Goal: Information Seeking & Learning: Learn about a topic

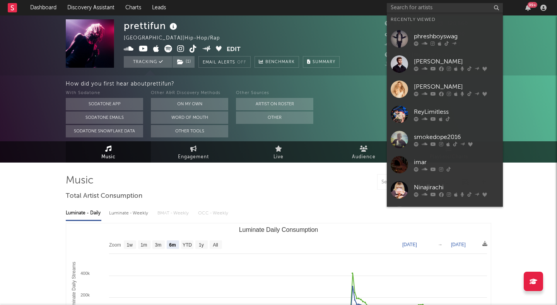
select select "6m"
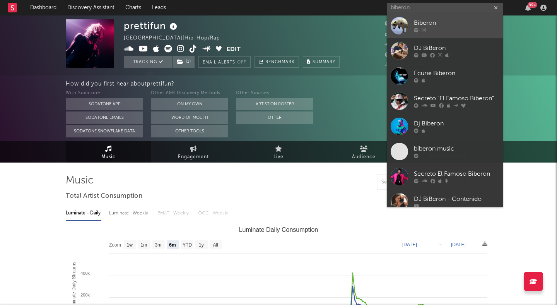
type input "biberon"
click at [440, 23] on div "Biberon" at bounding box center [456, 23] width 85 height 9
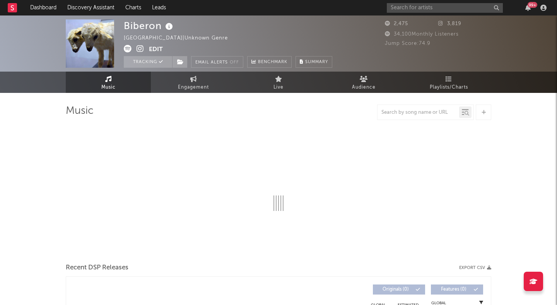
select select "6m"
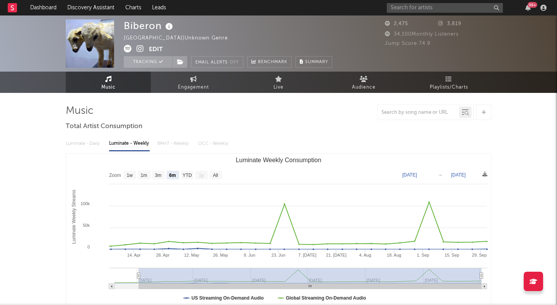
click at [139, 48] on icon at bounding box center [139, 49] width 7 height 8
click at [449, 4] on input "text" at bounding box center [445, 8] width 116 height 10
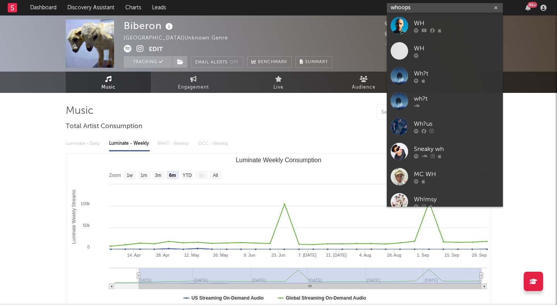
type input "whoopsy"
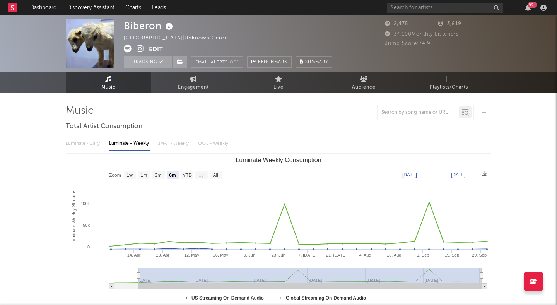
click at [362, 6] on nav "Dashboard Discovery Assistant Charts Leads 99 +" at bounding box center [278, 7] width 557 height 15
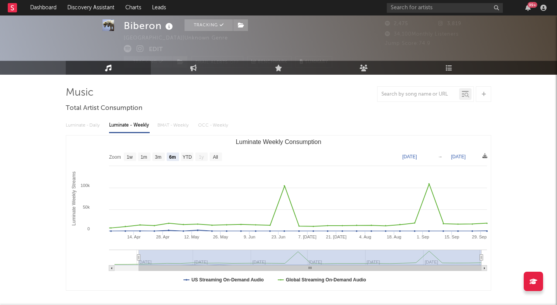
scroll to position [19, 0]
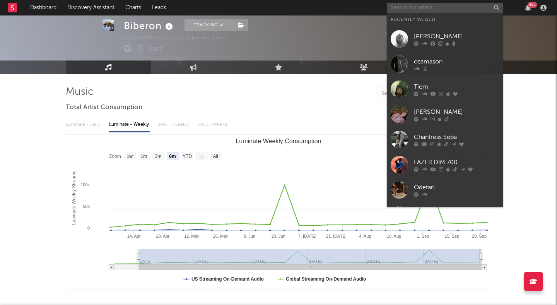
click at [396, 6] on input "text" at bounding box center [445, 8] width 116 height 10
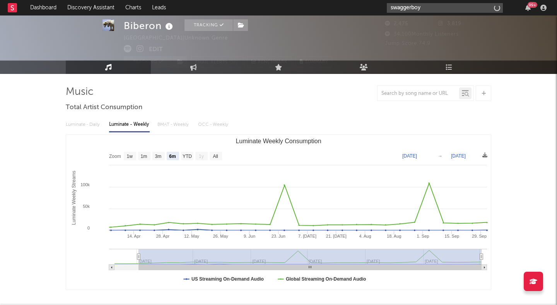
type input "swaggerboys"
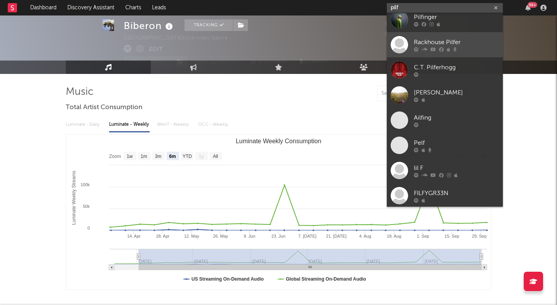
scroll to position [0, 0]
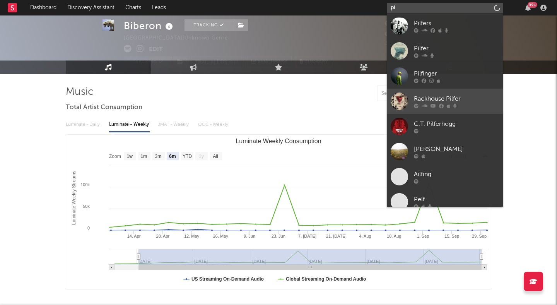
type input "p"
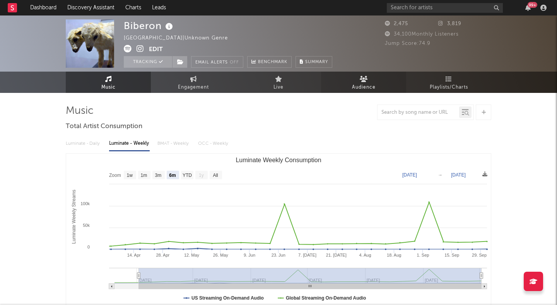
click at [354, 92] on link "Audience" at bounding box center [363, 82] width 85 height 21
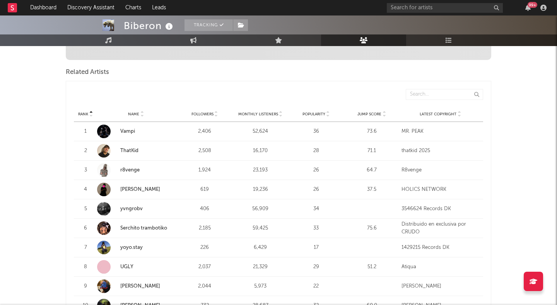
scroll to position [253, 0]
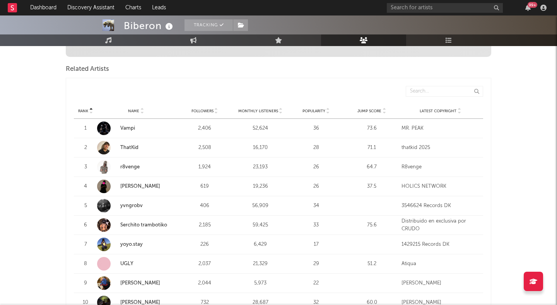
click at [381, 112] on span "Jump Score" at bounding box center [369, 111] width 24 height 5
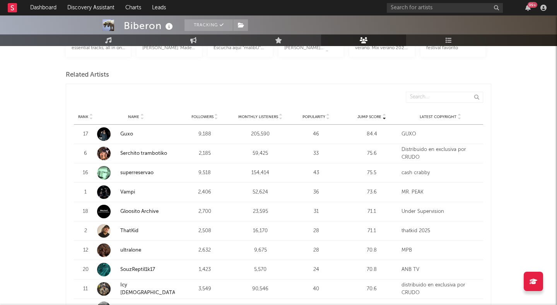
click at [126, 133] on link "Guxo" at bounding box center [126, 133] width 13 height 5
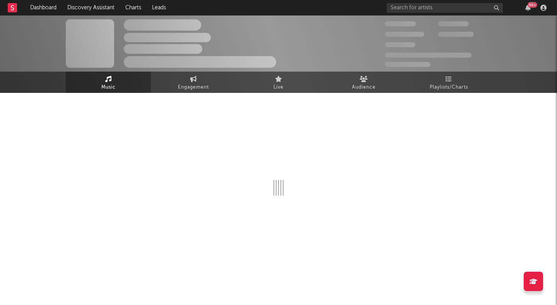
select select "6m"
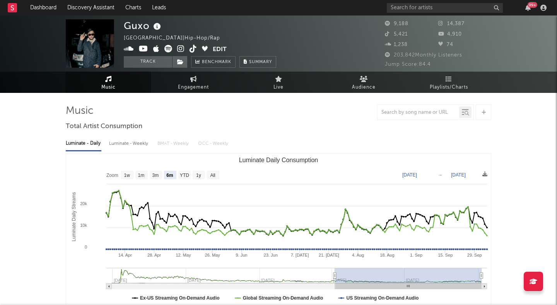
click at [176, 48] on span at bounding box center [168, 50] width 89 height 10
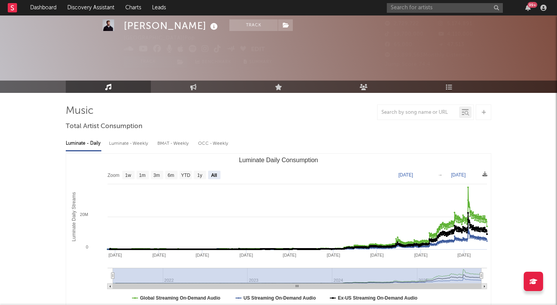
select select "All"
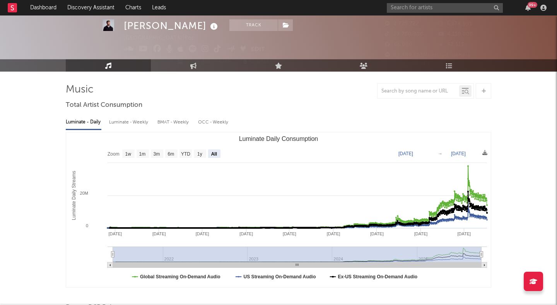
scroll to position [21, 0]
click at [421, 6] on input "text" at bounding box center [445, 8] width 116 height 10
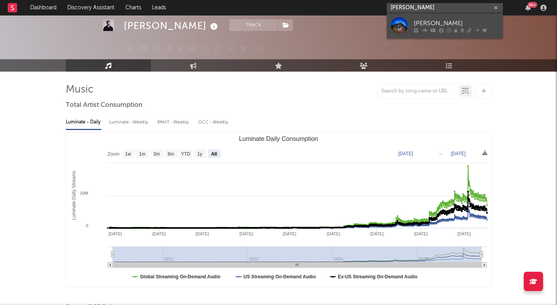
type input "ruby waters"
click at [429, 17] on link "Ruby Waters" at bounding box center [445, 25] width 116 height 25
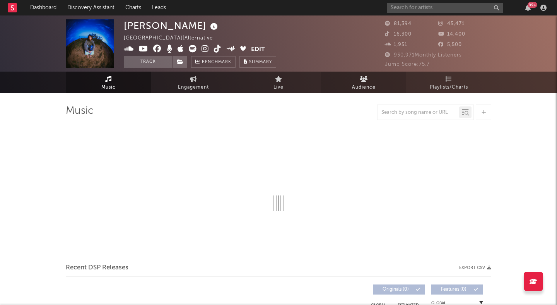
click at [361, 84] on span "Audience" at bounding box center [364, 87] width 24 height 9
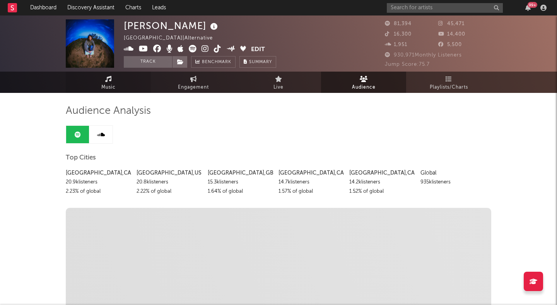
click at [115, 81] on link "Music" at bounding box center [108, 82] width 85 height 21
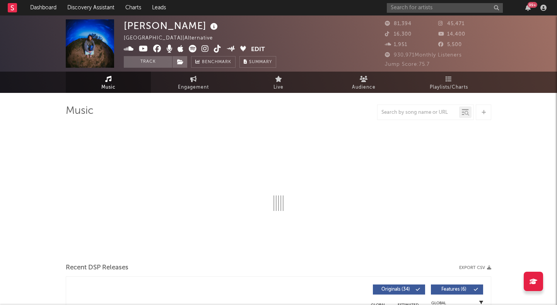
select select "6m"
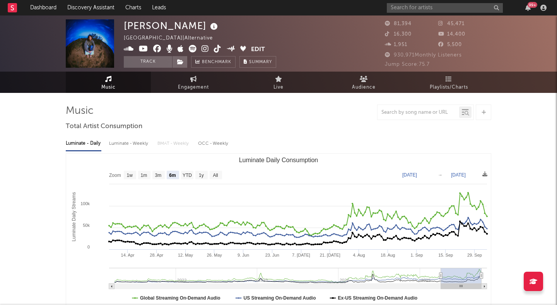
click at [315, 60] on div "Ruby Waters Canada | Alternative Edit Track Benchmark Summary" at bounding box center [249, 43] width 251 height 48
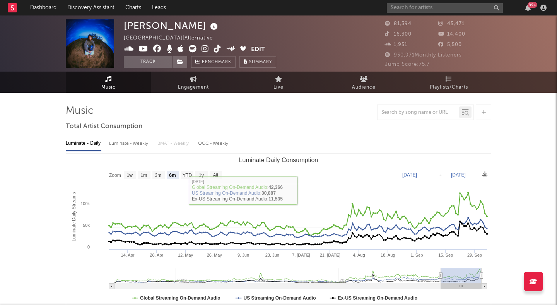
click at [128, 145] on div "Luminate - Weekly" at bounding box center [129, 143] width 41 height 13
select select "6m"
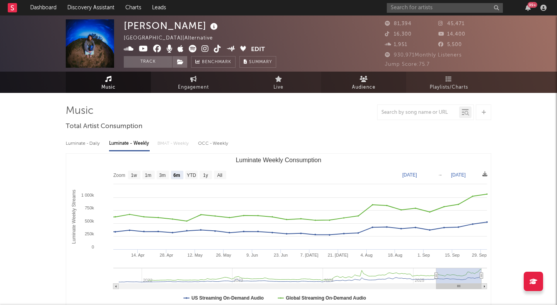
click at [356, 84] on span "Audience" at bounding box center [364, 87] width 24 height 9
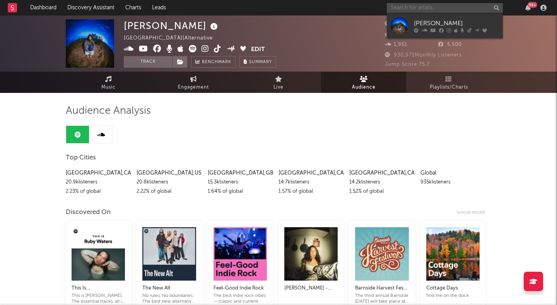
click at [409, 11] on input "text" at bounding box center [445, 8] width 116 height 10
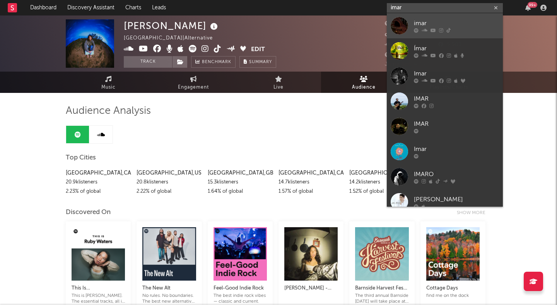
type input "imar"
click at [416, 16] on link "imar" at bounding box center [445, 25] width 116 height 25
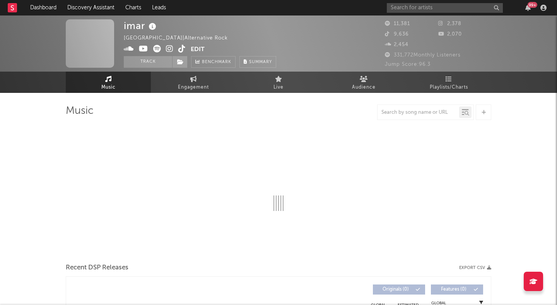
select select "6m"
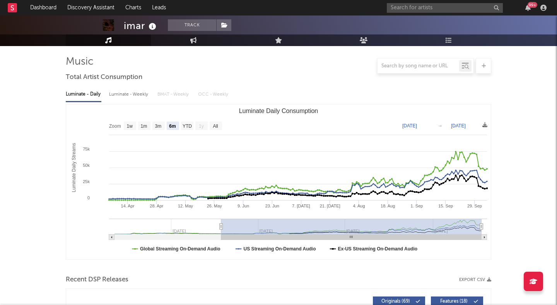
scroll to position [89, 0]
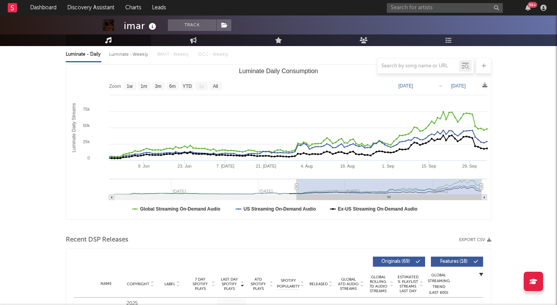
type input "2025-06-02"
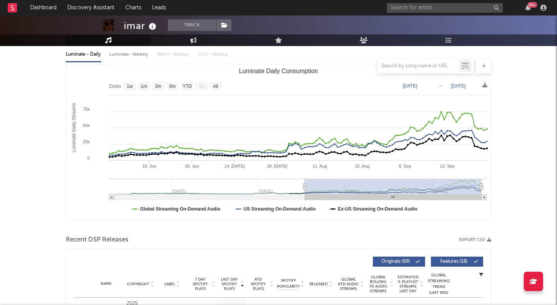
drag, startPoint x: 220, startPoint y: 187, endPoint x: 304, endPoint y: 184, distance: 84.7
click at [305, 184] on icon "Luminate Daily Consumption" at bounding box center [304, 187] width 3 height 6
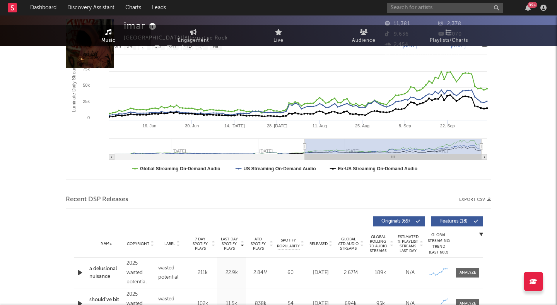
scroll to position [0, 0]
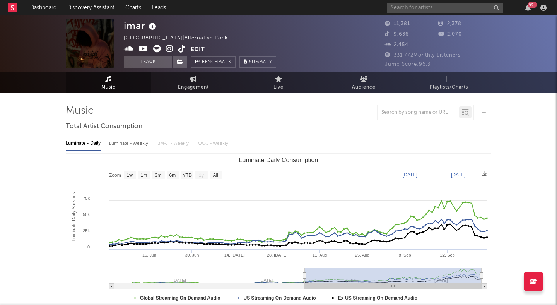
click at [169, 50] on icon at bounding box center [169, 49] width 7 height 8
click at [143, 64] on button "Track" at bounding box center [148, 62] width 48 height 12
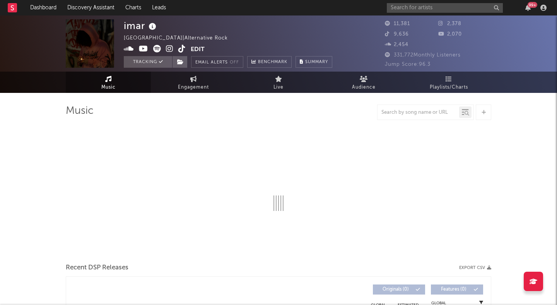
select select "6m"
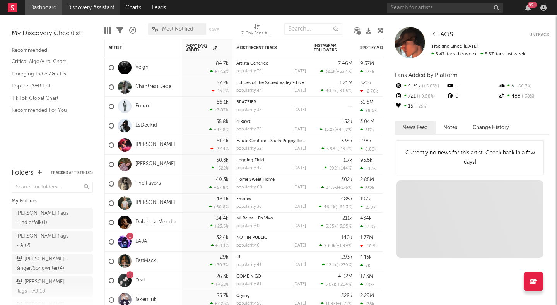
click at [76, 7] on link "Discovery Assistant" at bounding box center [91, 7] width 58 height 15
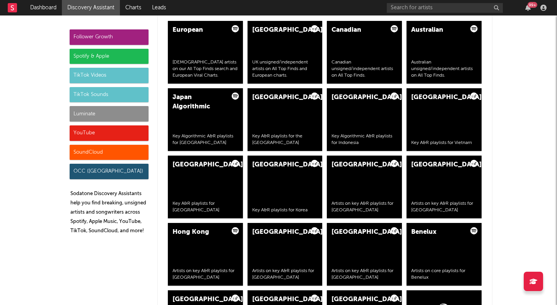
scroll to position [1416, 0]
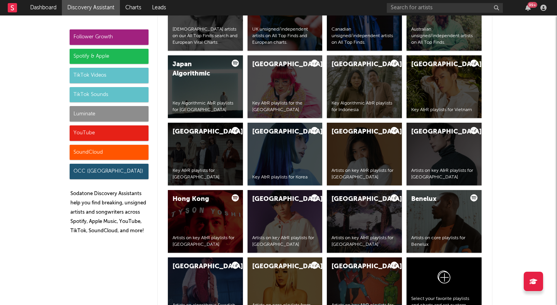
click at [108, 111] on div "Luminate" at bounding box center [109, 113] width 79 height 15
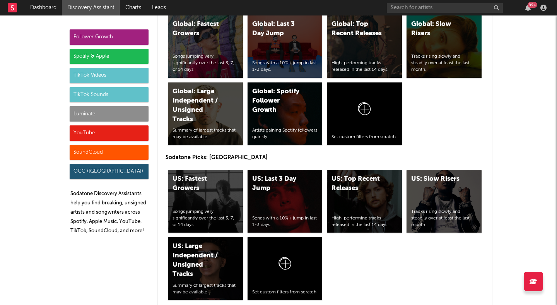
scroll to position [3416, 0]
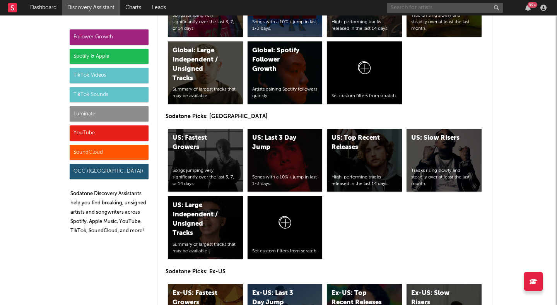
click at [418, 7] on input "text" at bounding box center [445, 8] width 116 height 10
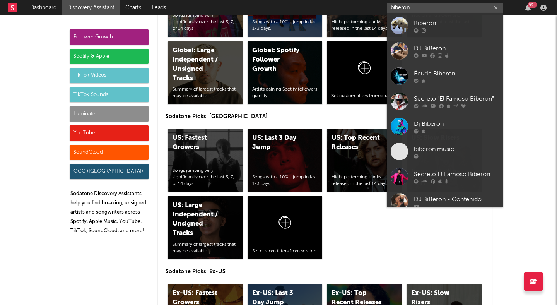
type input "biberon"
click at [434, 18] on link "Biberon" at bounding box center [445, 25] width 116 height 25
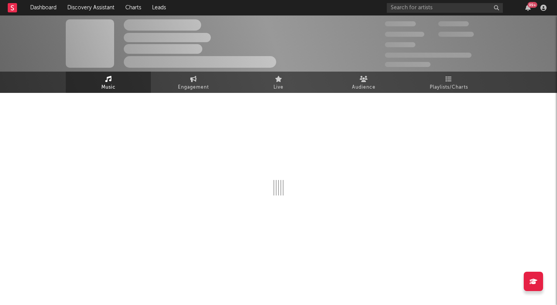
select select "6m"
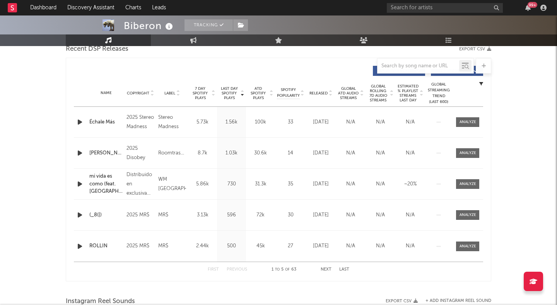
scroll to position [281, 0]
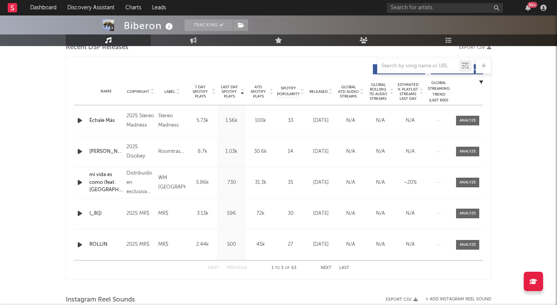
click at [331, 93] on icon at bounding box center [330, 93] width 4 height 3
click at [172, 119] on div "Roomtrash6" at bounding box center [172, 120] width 28 height 9
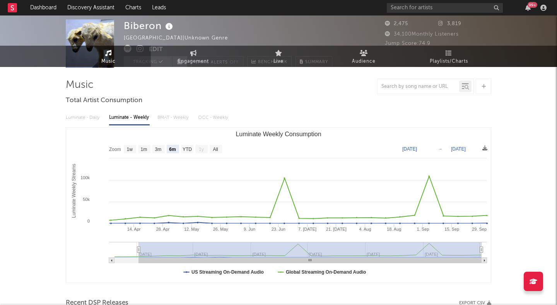
scroll to position [0, 0]
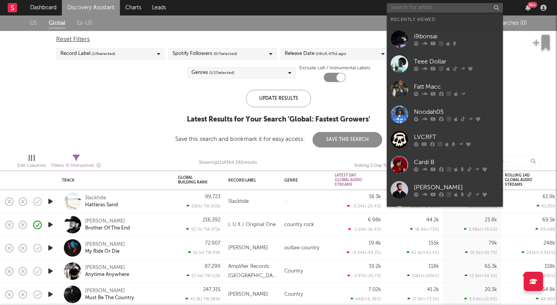
click at [439, 5] on input "text" at bounding box center [445, 8] width 116 height 10
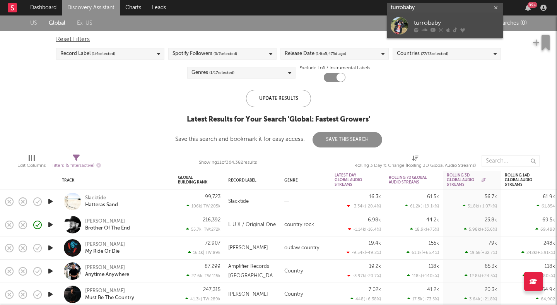
type input "turrobaby"
click at [456, 17] on link "turrobaby" at bounding box center [445, 25] width 116 height 25
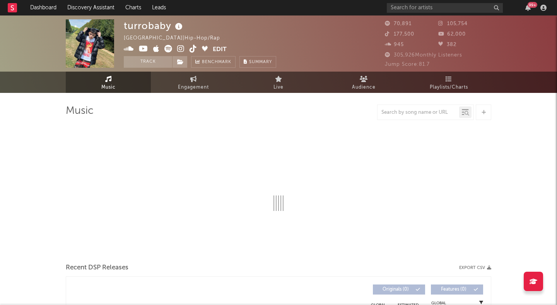
click at [95, 31] on img at bounding box center [90, 43] width 48 height 48
select select "6m"
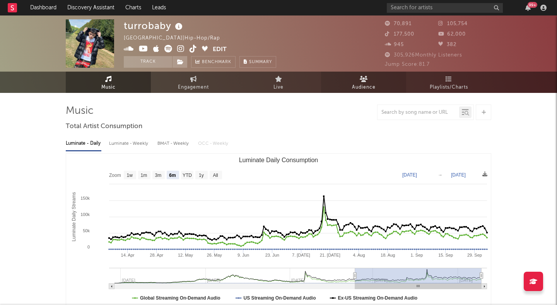
click at [363, 84] on span "Audience" at bounding box center [364, 87] width 24 height 9
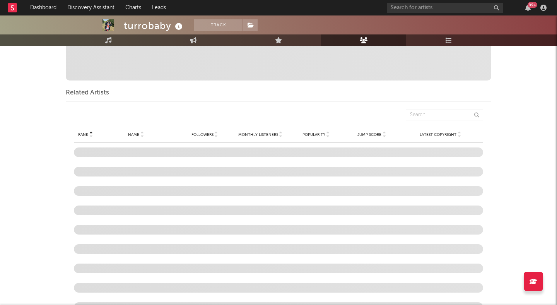
scroll to position [234, 0]
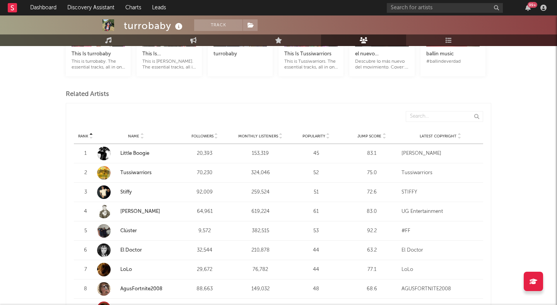
click at [382, 137] on div at bounding box center [383, 136] width 5 height 6
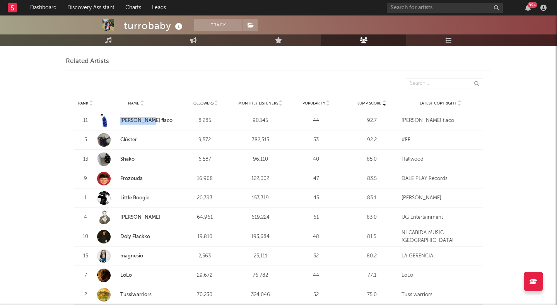
scroll to position [272, 0]
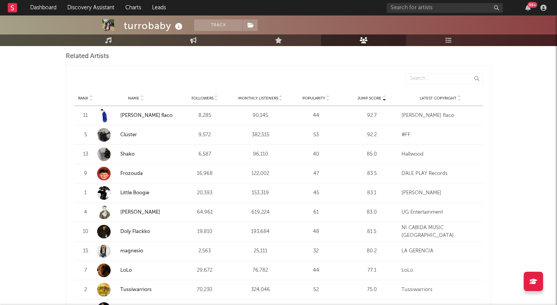
click at [122, 131] on strong "Clúster" at bounding box center [147, 135] width 55 height 8
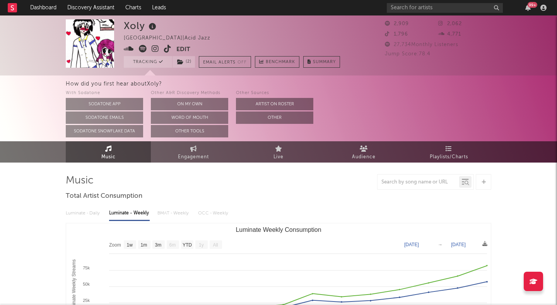
select select "1w"
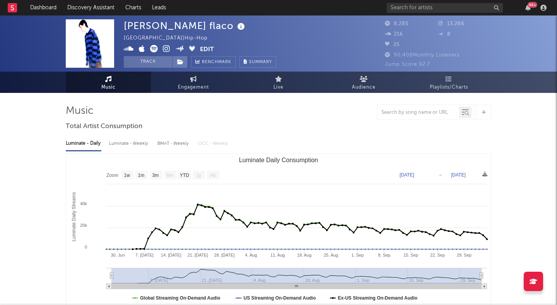
select select "1w"
click at [165, 49] on icon at bounding box center [166, 49] width 7 height 8
click at [165, 61] on button "Track" at bounding box center [148, 62] width 48 height 12
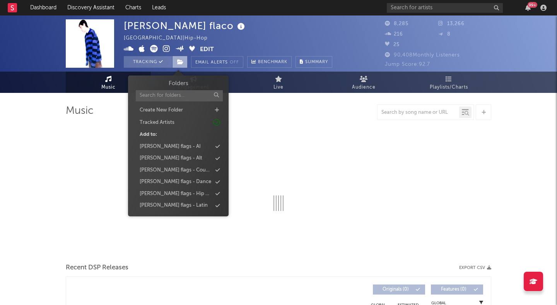
click at [181, 61] on icon at bounding box center [180, 61] width 7 height 5
select select "1w"
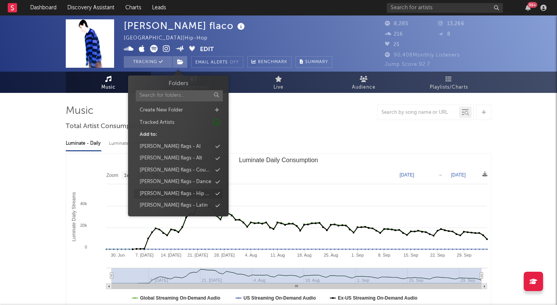
click at [184, 193] on div "[PERSON_NAME] flags - Hip Hop" at bounding box center [176, 194] width 72 height 8
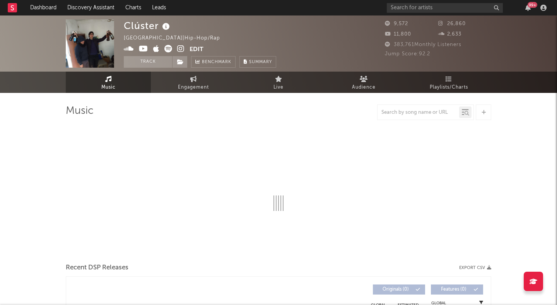
select select "1w"
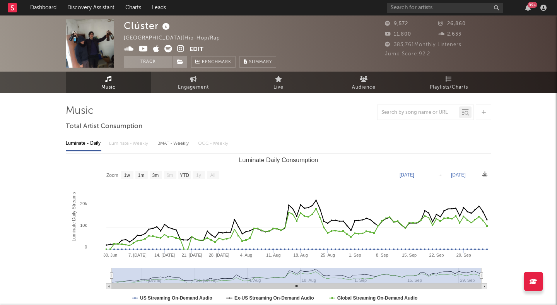
click at [178, 47] on icon at bounding box center [180, 49] width 7 height 8
click at [156, 63] on button "Track" at bounding box center [148, 62] width 48 height 12
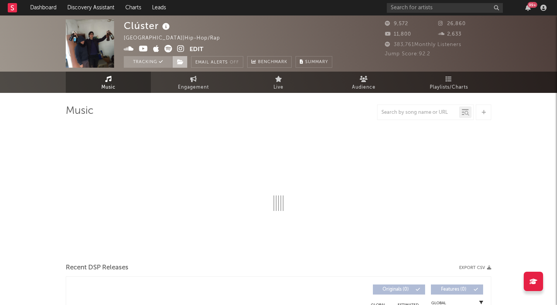
click at [177, 61] on span at bounding box center [179, 62] width 15 height 12
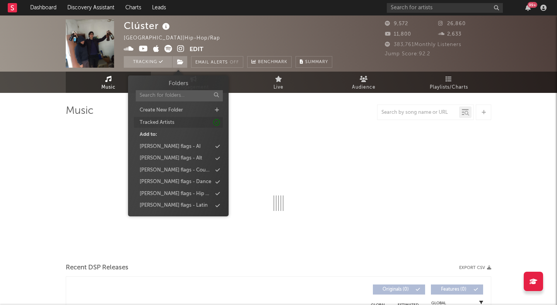
select select "1w"
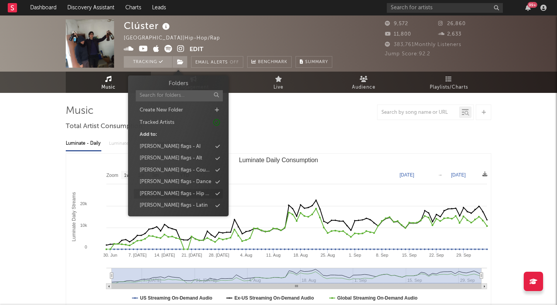
click at [189, 194] on div "[PERSON_NAME] flags - Hip Hop" at bounding box center [178, 194] width 89 height 10
